Goal: Transaction & Acquisition: Purchase product/service

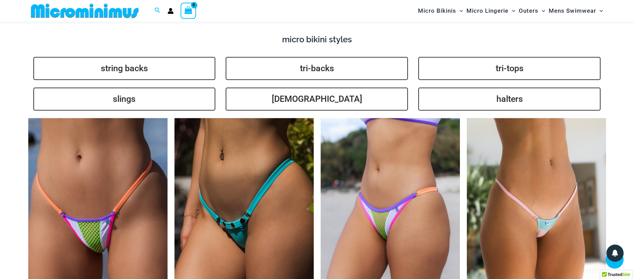
scroll to position [1776, 0]
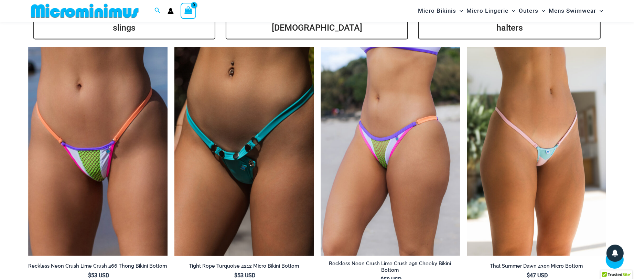
click at [210, 143] on img at bounding box center [243, 151] width 139 height 209
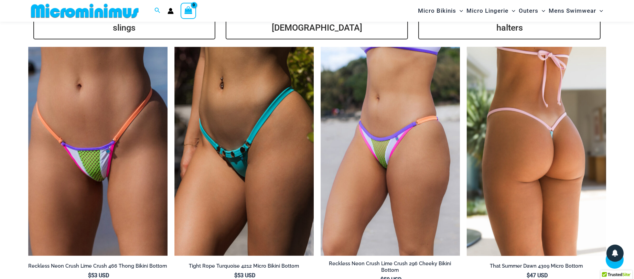
click at [543, 174] on img at bounding box center [536, 151] width 139 height 209
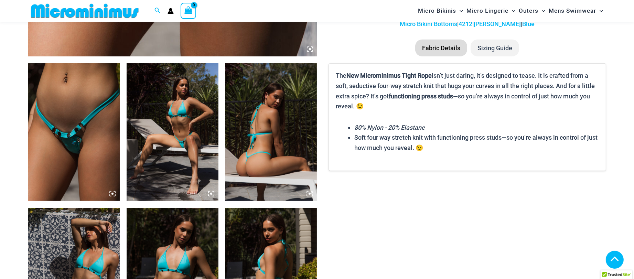
scroll to position [439, 0]
click at [277, 159] on img at bounding box center [271, 132] width 92 height 138
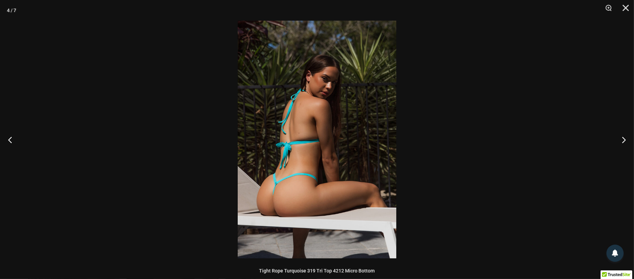
click at [287, 162] on img at bounding box center [317, 140] width 159 height 238
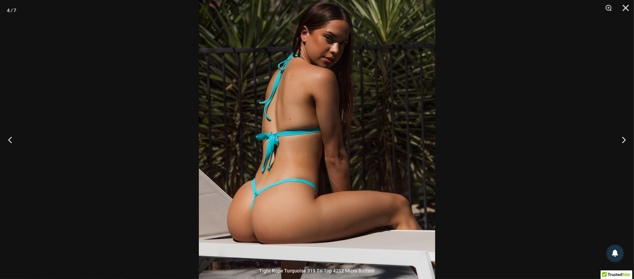
click at [287, 161] on img at bounding box center [317, 129] width 236 height 354
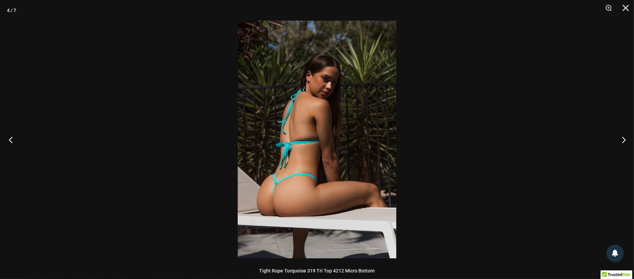
click at [10, 144] on button "Previous" at bounding box center [13, 139] width 26 height 34
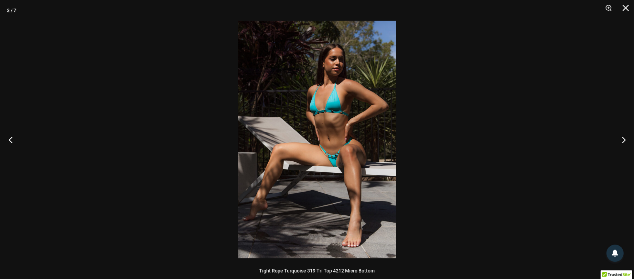
click at [10, 144] on button "Previous" at bounding box center [13, 139] width 26 height 34
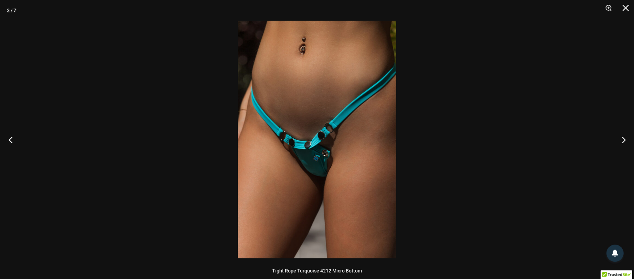
click at [10, 144] on button "Previous" at bounding box center [13, 139] width 26 height 34
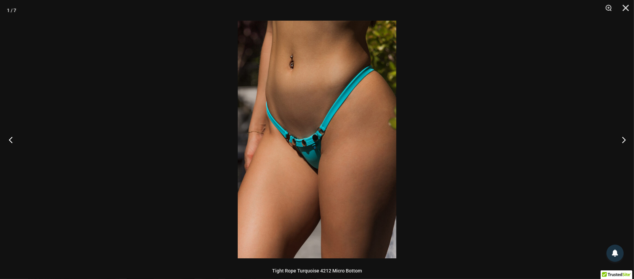
click at [10, 144] on button "Previous" at bounding box center [13, 139] width 26 height 34
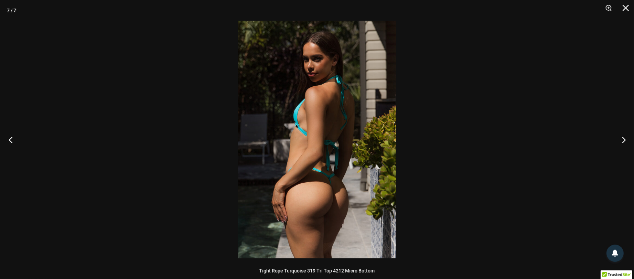
click at [10, 144] on button "Previous" at bounding box center [13, 139] width 26 height 34
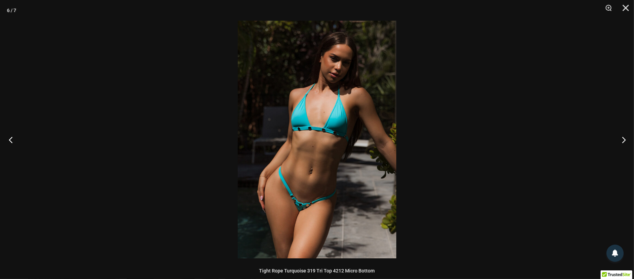
click at [10, 143] on button "Previous" at bounding box center [13, 139] width 26 height 34
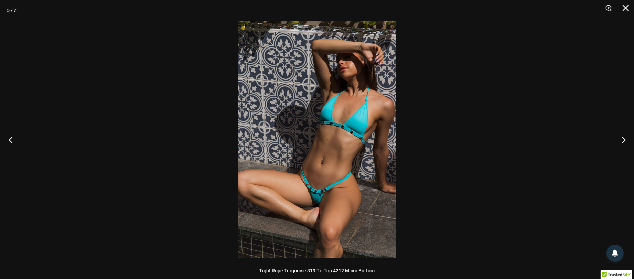
click at [10, 143] on button "Previous" at bounding box center [13, 139] width 26 height 34
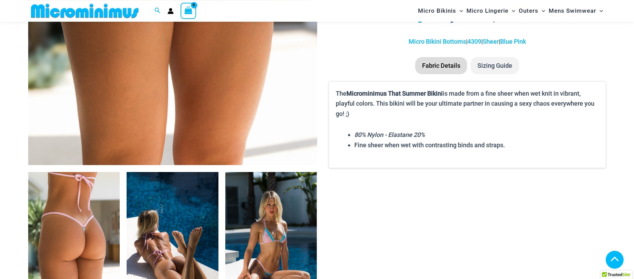
scroll to position [477, 0]
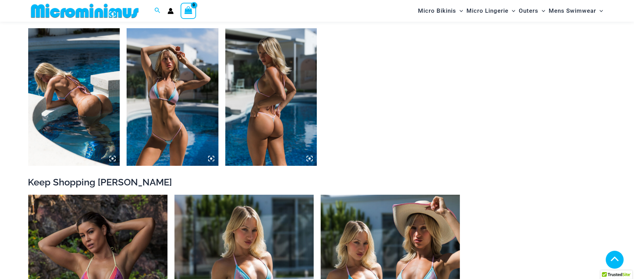
scroll to position [619, 0]
click at [94, 115] on img at bounding box center [74, 97] width 92 height 138
click at [90, 111] on img at bounding box center [74, 97] width 92 height 138
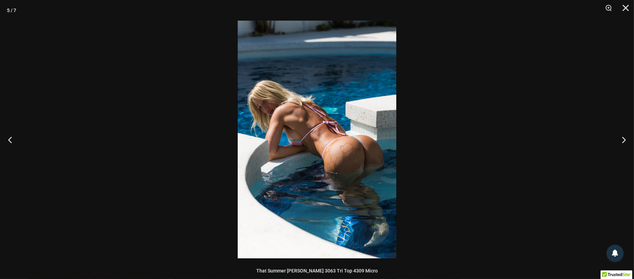
click at [310, 158] on img at bounding box center [317, 140] width 159 height 238
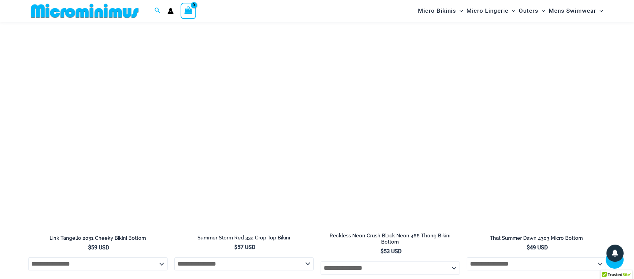
scroll to position [2329, 0]
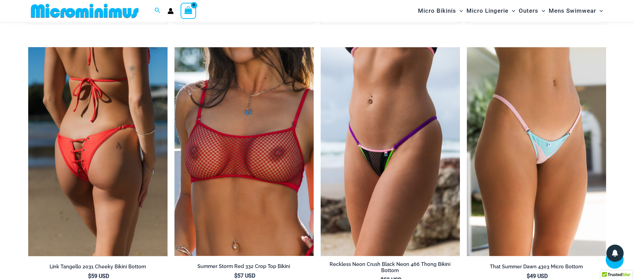
click at [100, 77] on img at bounding box center [97, 151] width 139 height 209
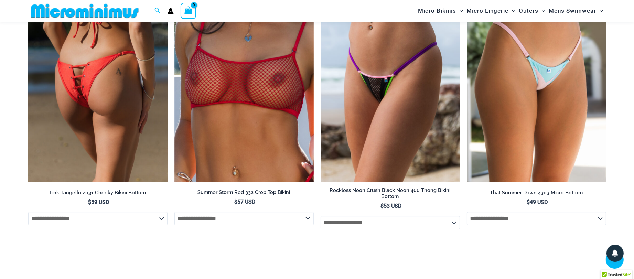
scroll to position [2589, 0]
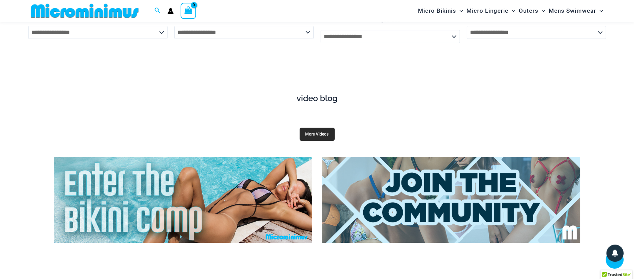
click at [318, 128] on link "More Videos" at bounding box center [316, 134] width 35 height 13
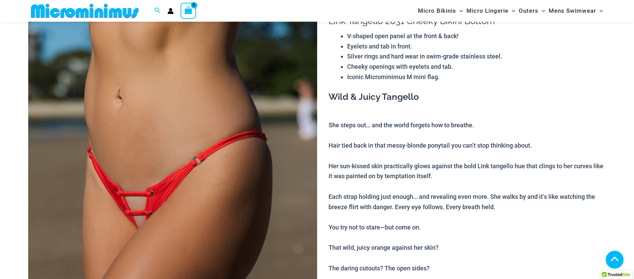
scroll to position [365, 0]
